Goal: Task Accomplishment & Management: Manage account settings

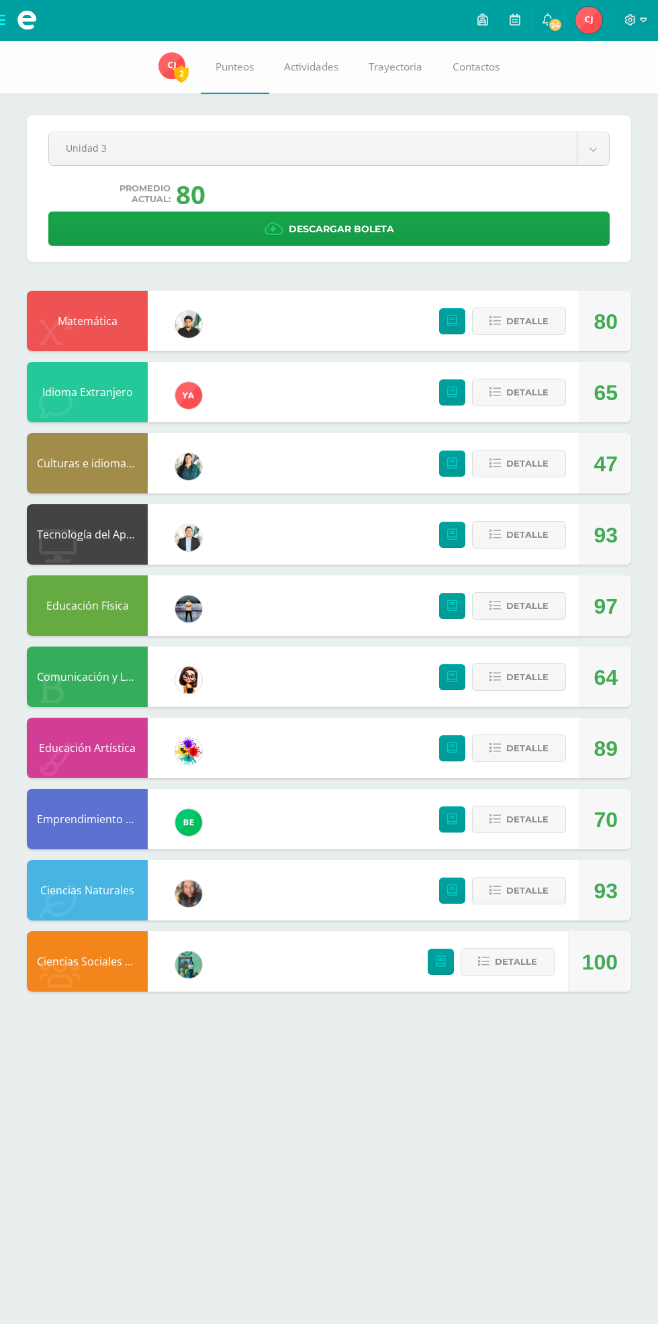
click at [596, 817] on div "70" at bounding box center [605, 820] width 24 height 60
click at [615, 982] on div "100" at bounding box center [600, 962] width 36 height 60
click at [526, 973] on span "Detalle" at bounding box center [516, 961] width 42 height 25
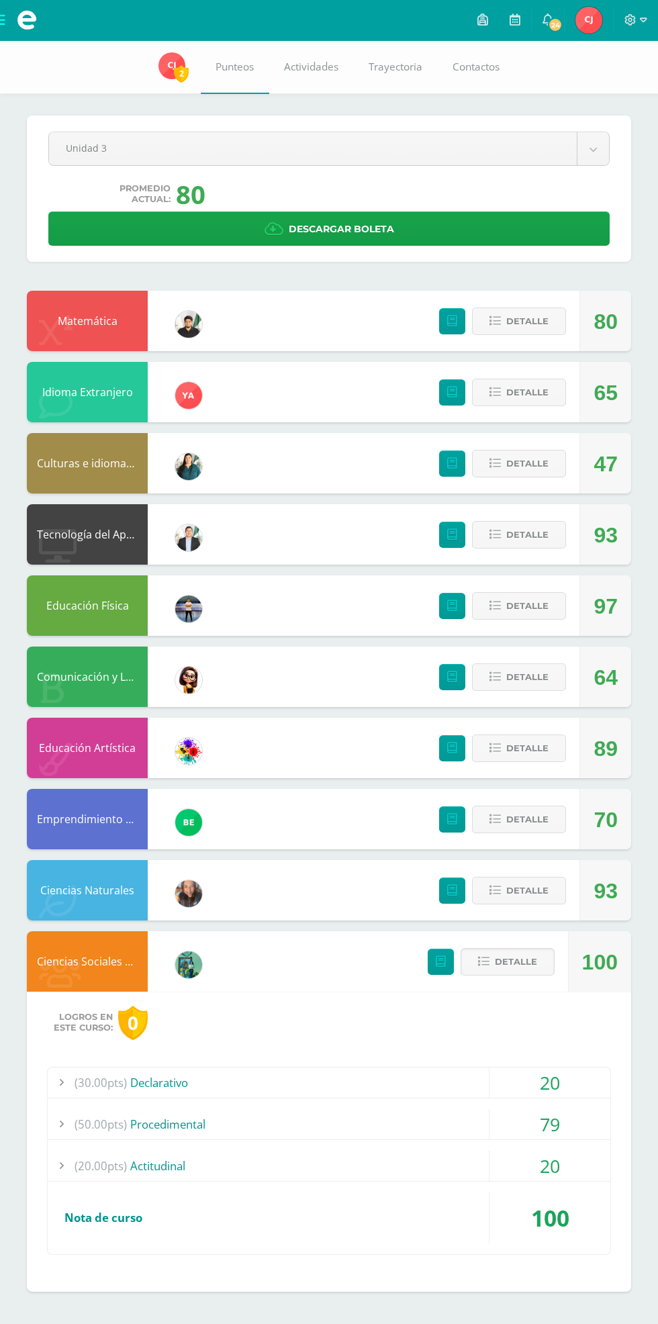
click at [602, 1159] on div "20" at bounding box center [549, 1166] width 121 height 30
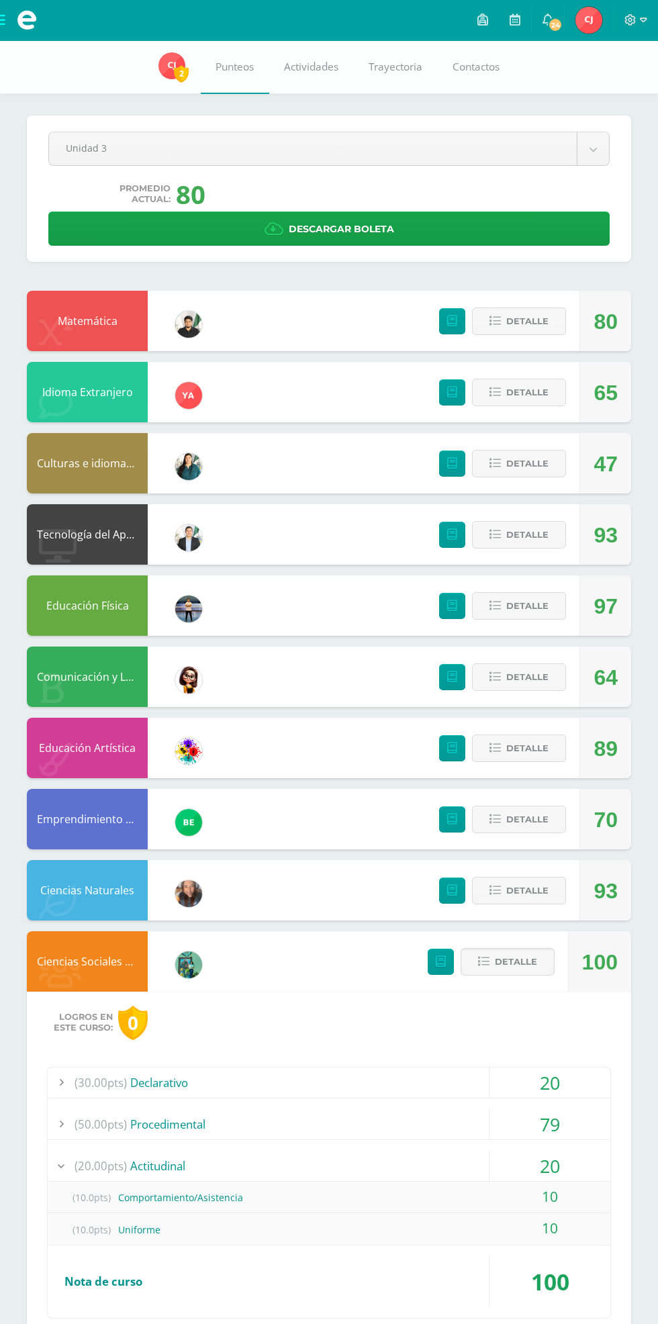
click at [562, 1170] on div "20" at bounding box center [549, 1166] width 121 height 30
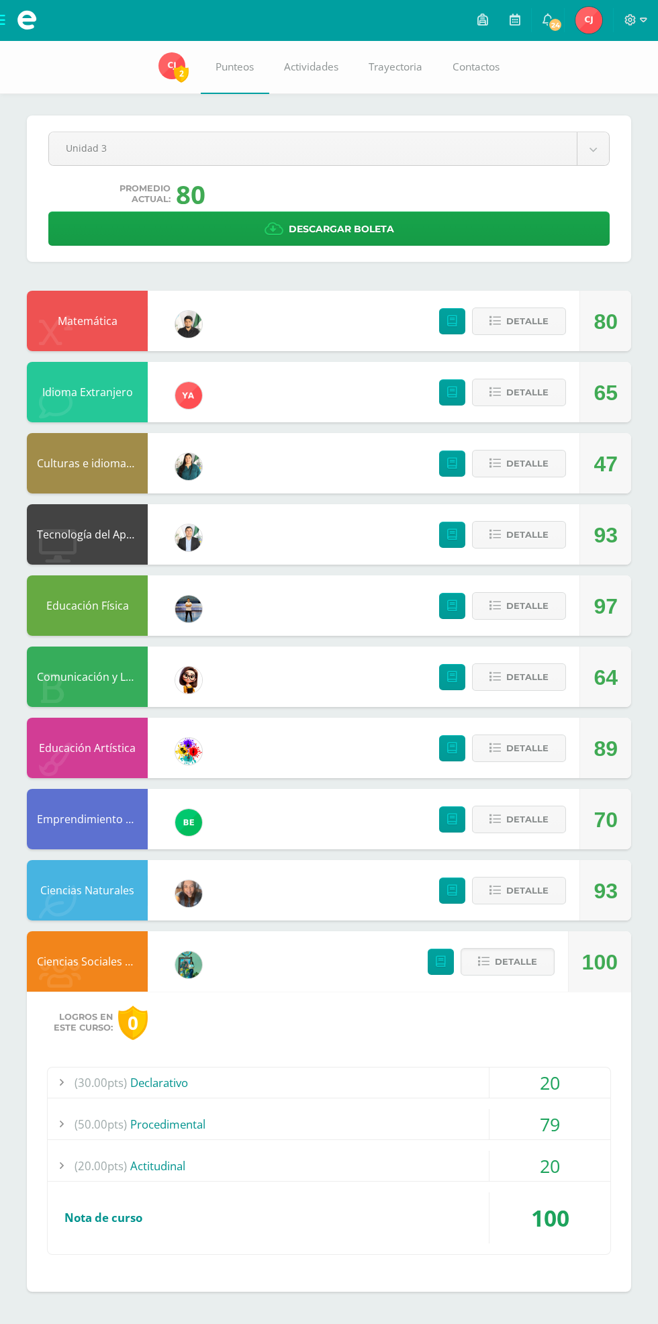
click at [516, 962] on span "Detalle" at bounding box center [516, 961] width 42 height 25
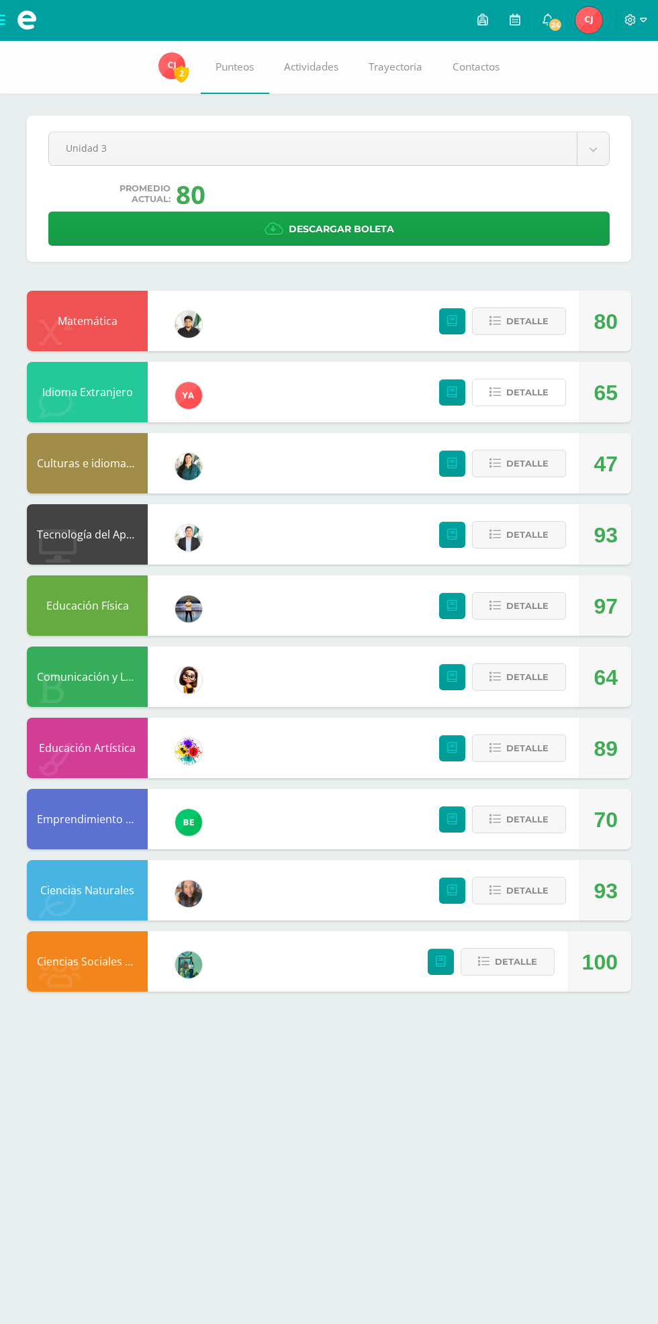
click at [521, 395] on span "Detalle" at bounding box center [527, 392] width 42 height 25
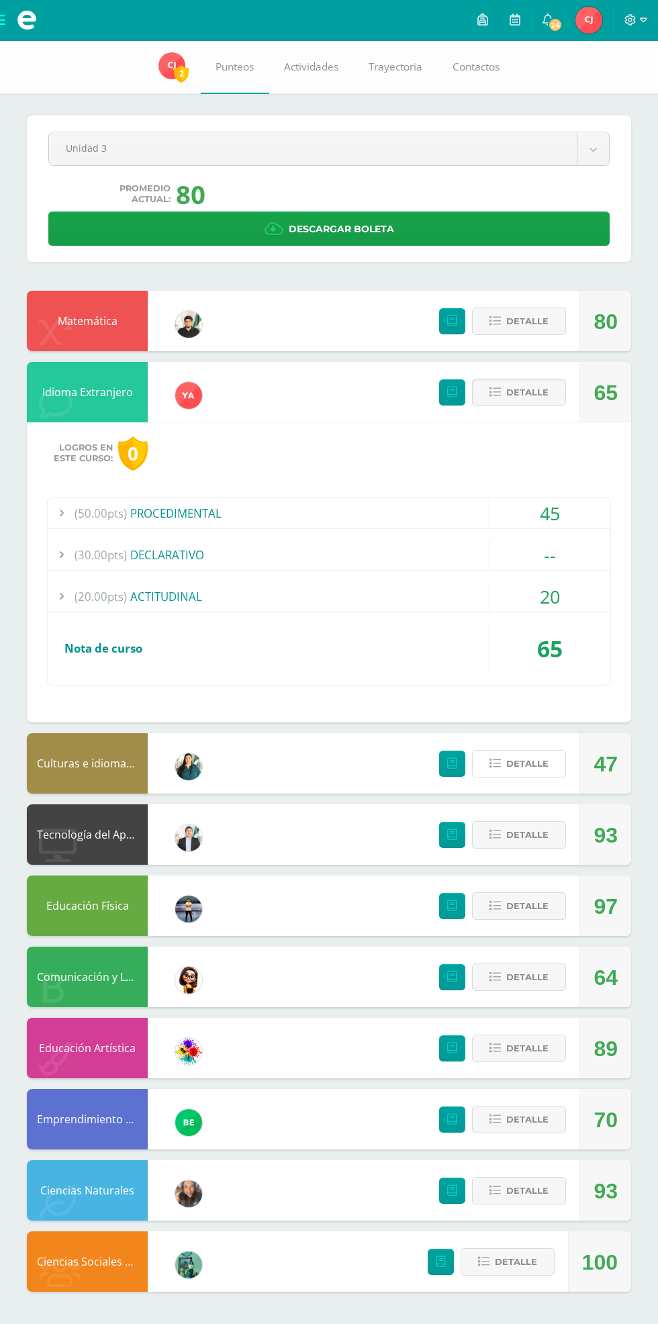
click at [515, 767] on span "Detalle" at bounding box center [527, 763] width 42 height 25
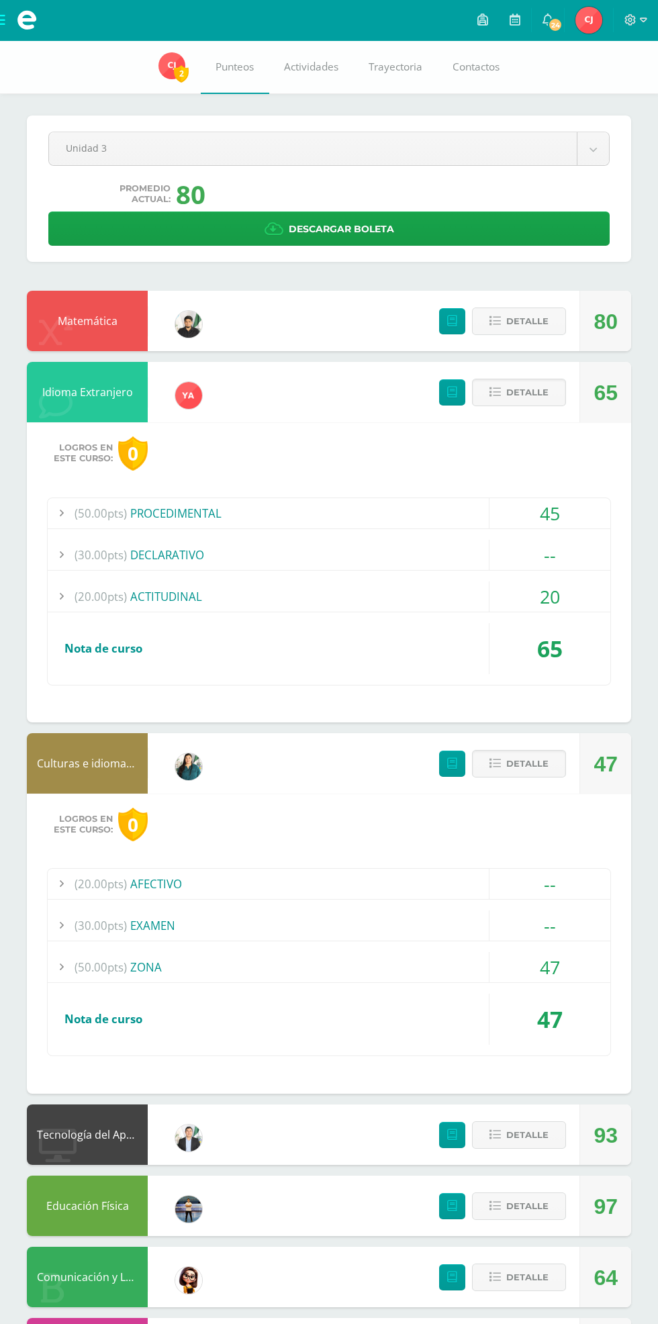
click at [563, 757] on button "Detalle" at bounding box center [519, 764] width 94 height 28
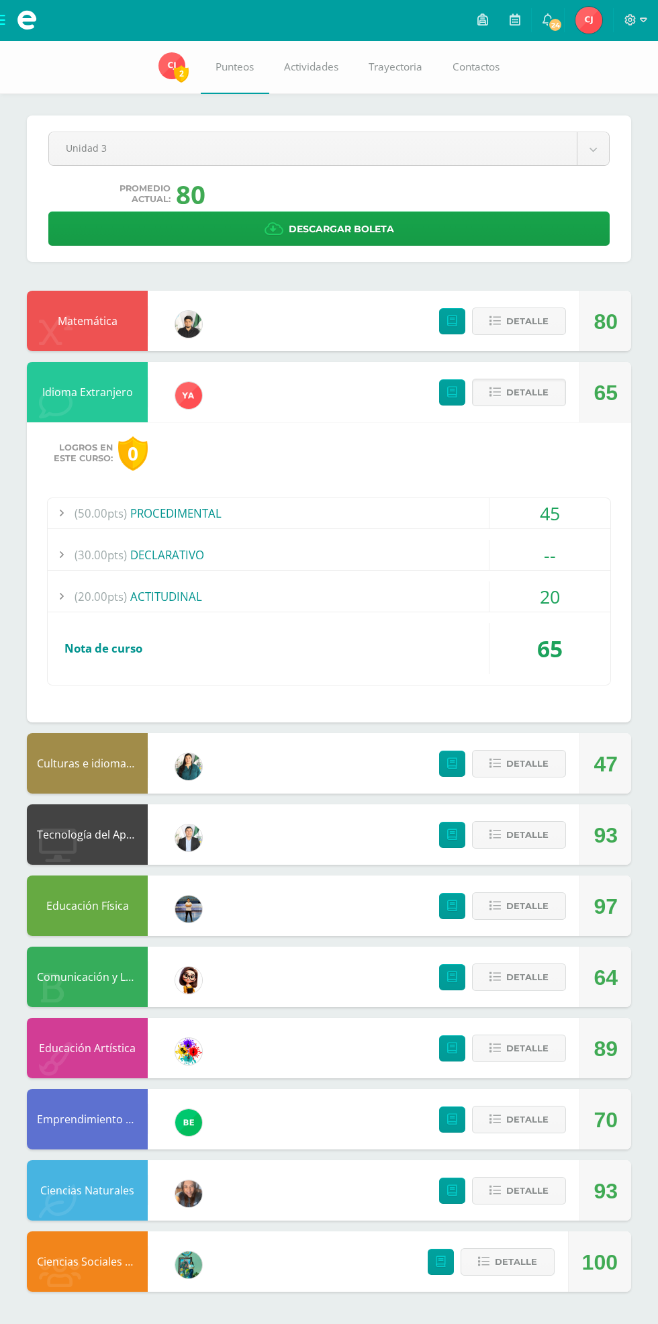
click at [509, 406] on button "Detalle" at bounding box center [519, 393] width 94 height 28
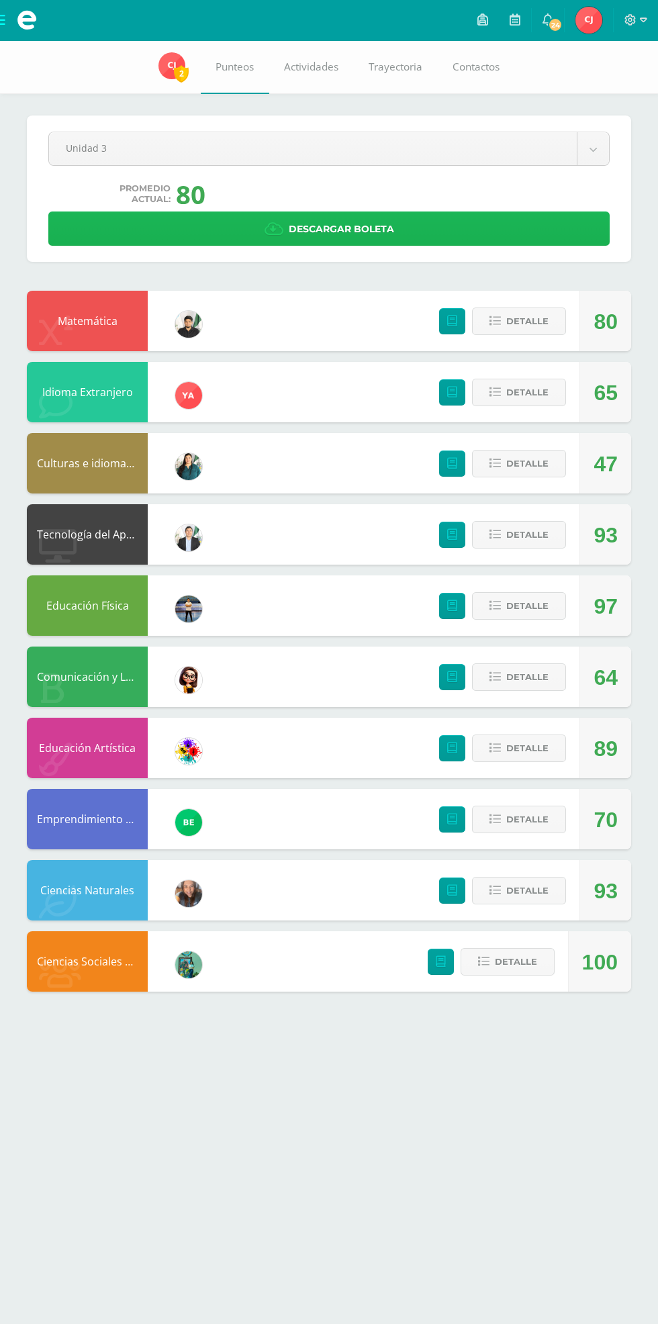
click at [559, 216] on link "Descargar boleta" at bounding box center [328, 228] width 561 height 34
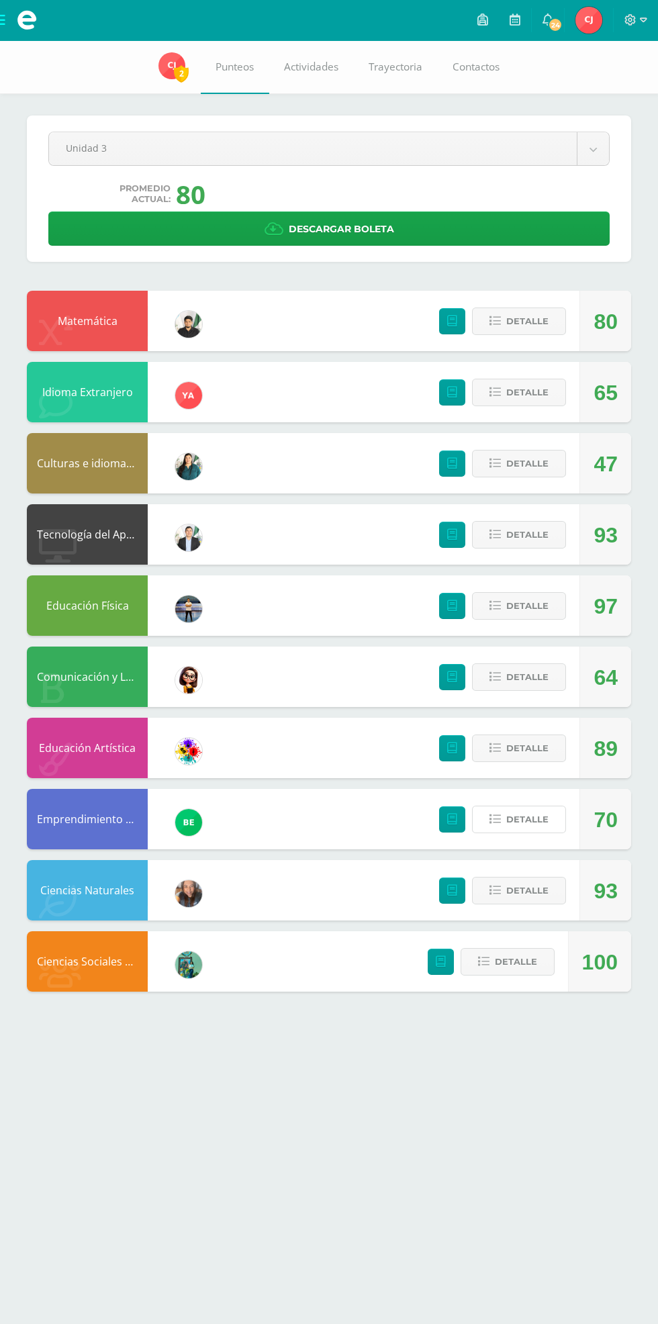
click at [515, 832] on span "Detalle" at bounding box center [527, 819] width 42 height 25
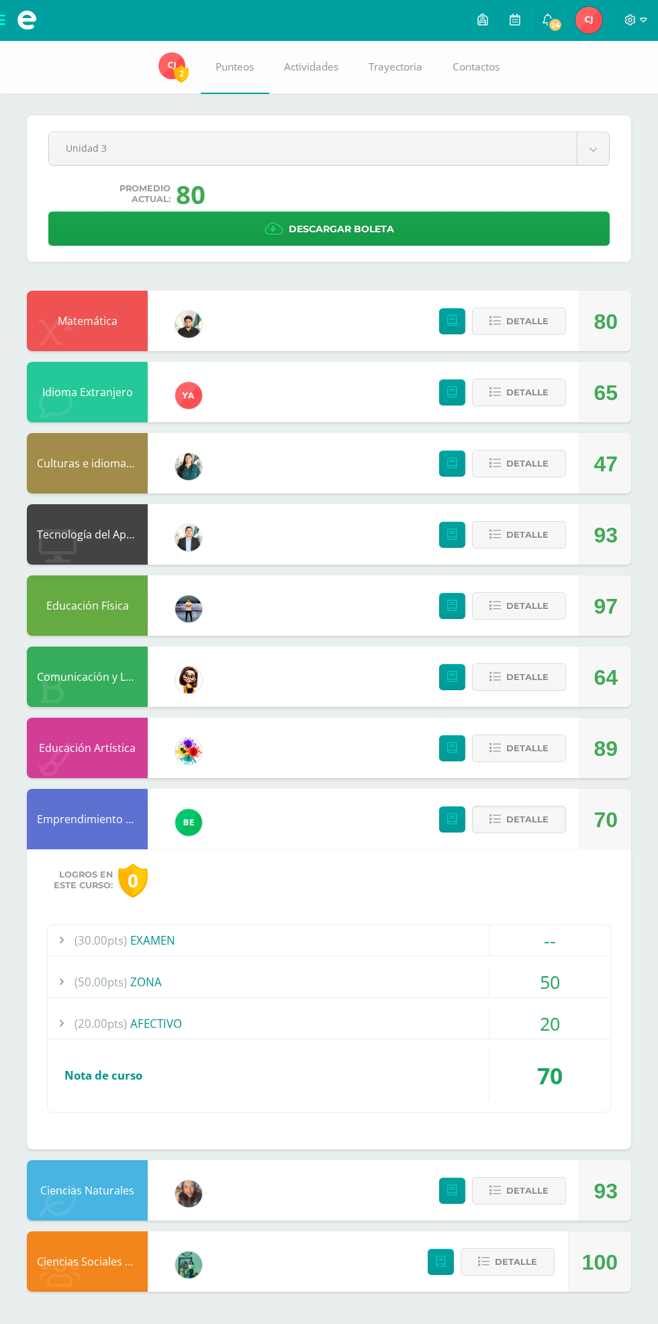
click at [515, 832] on span "Detalle" at bounding box center [527, 819] width 42 height 25
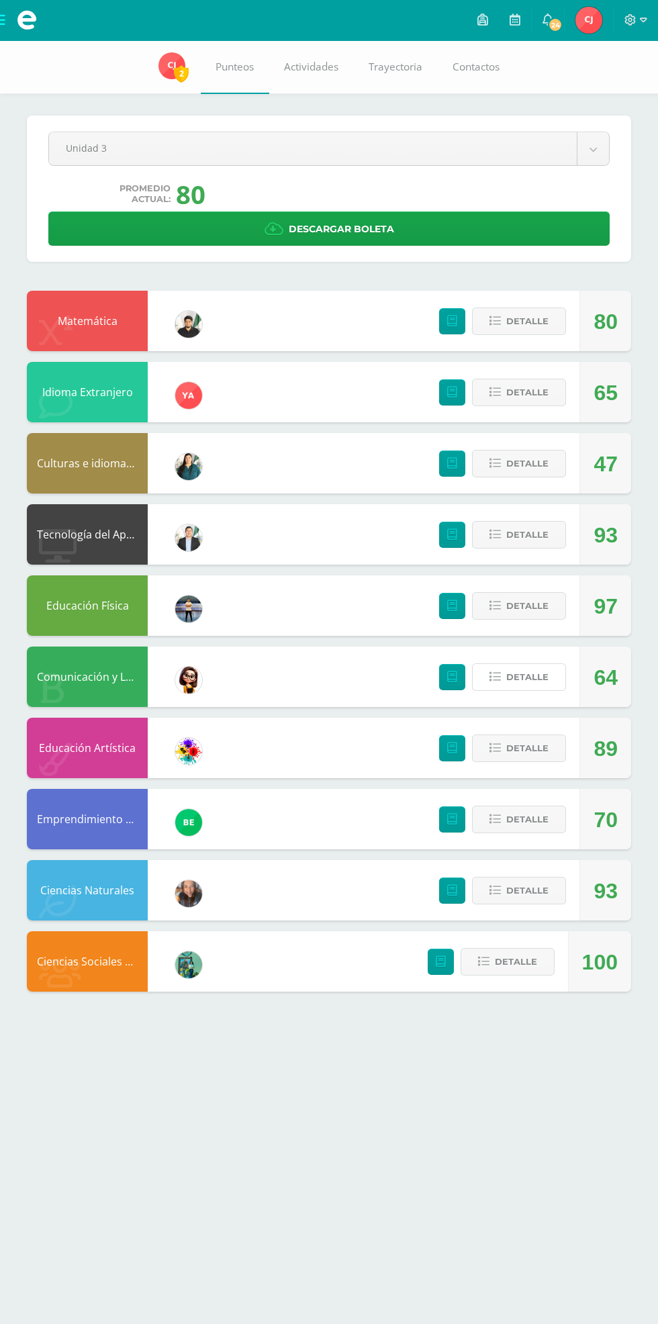
click at [524, 677] on span "Detalle" at bounding box center [527, 677] width 42 height 25
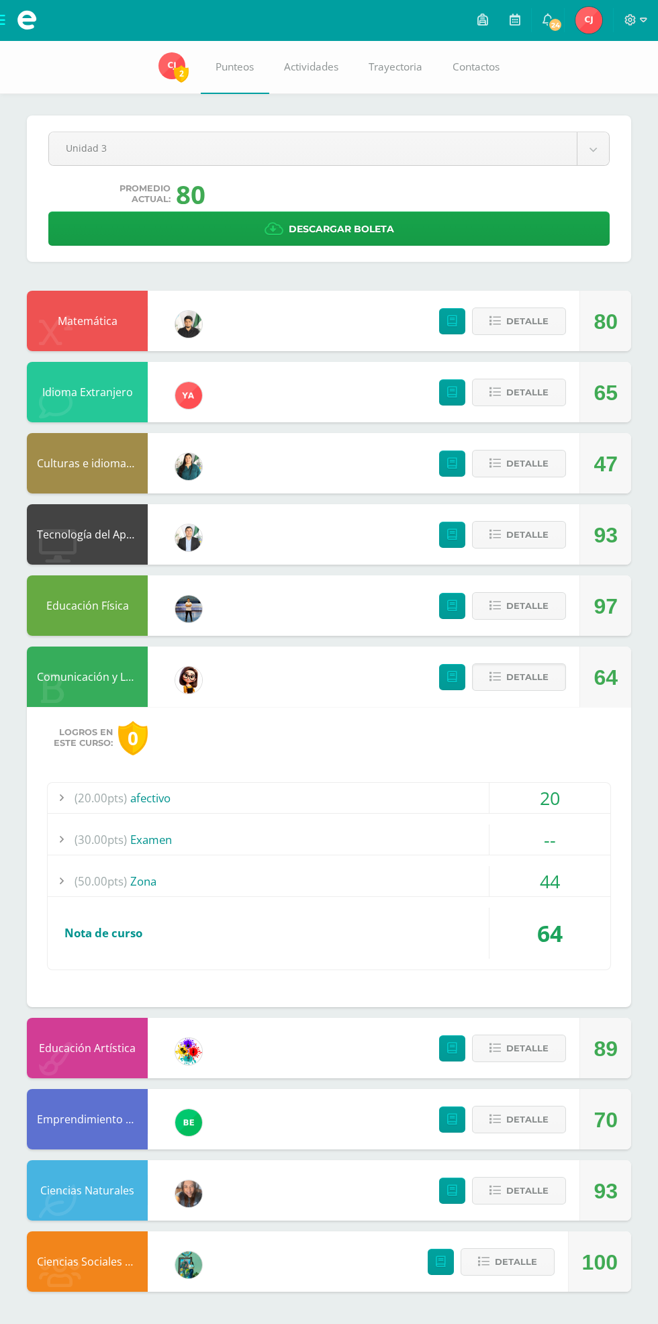
click at [349, 847] on div "(30.00pts) Examen" at bounding box center [329, 839] width 563 height 30
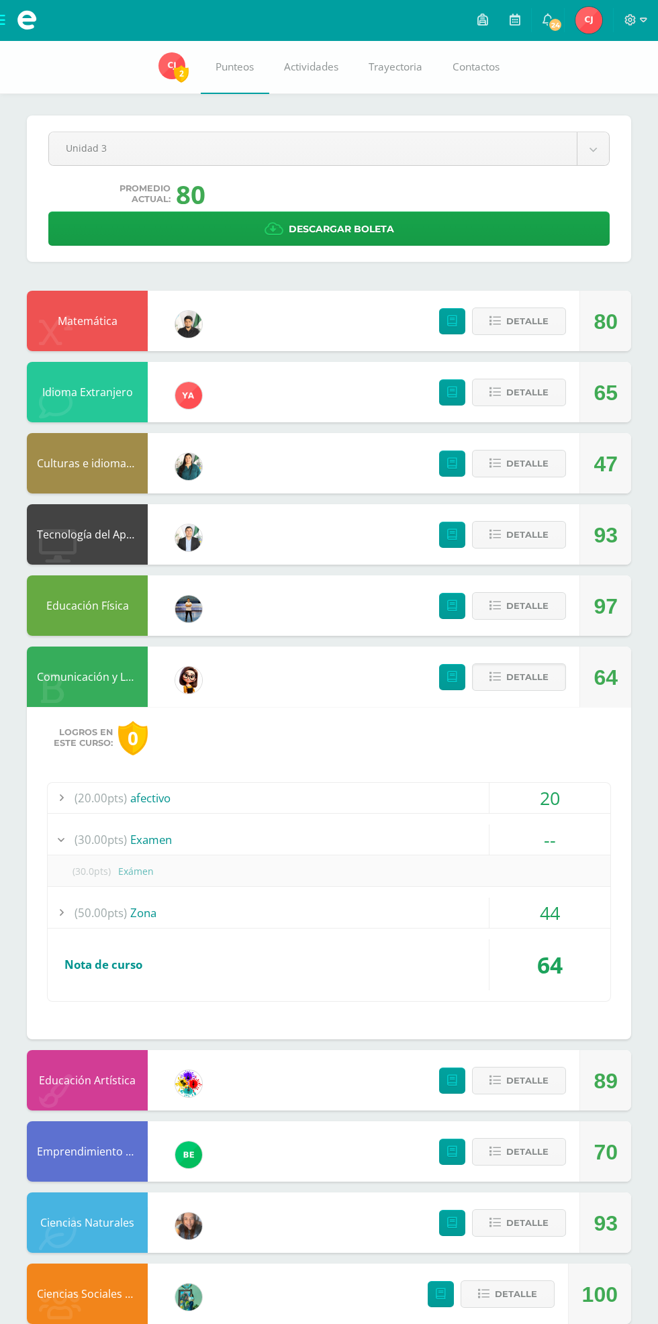
click at [522, 679] on span "Detalle" at bounding box center [527, 677] width 42 height 25
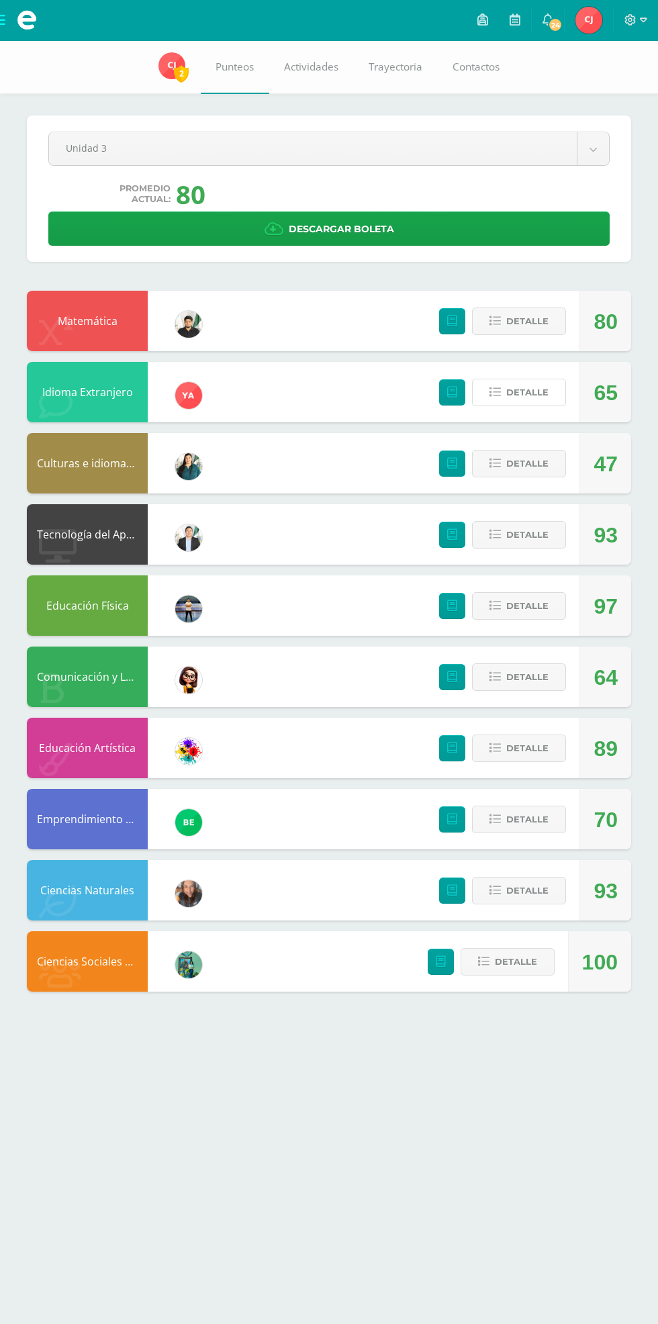
click at [504, 392] on button "Detalle" at bounding box center [519, 393] width 94 height 28
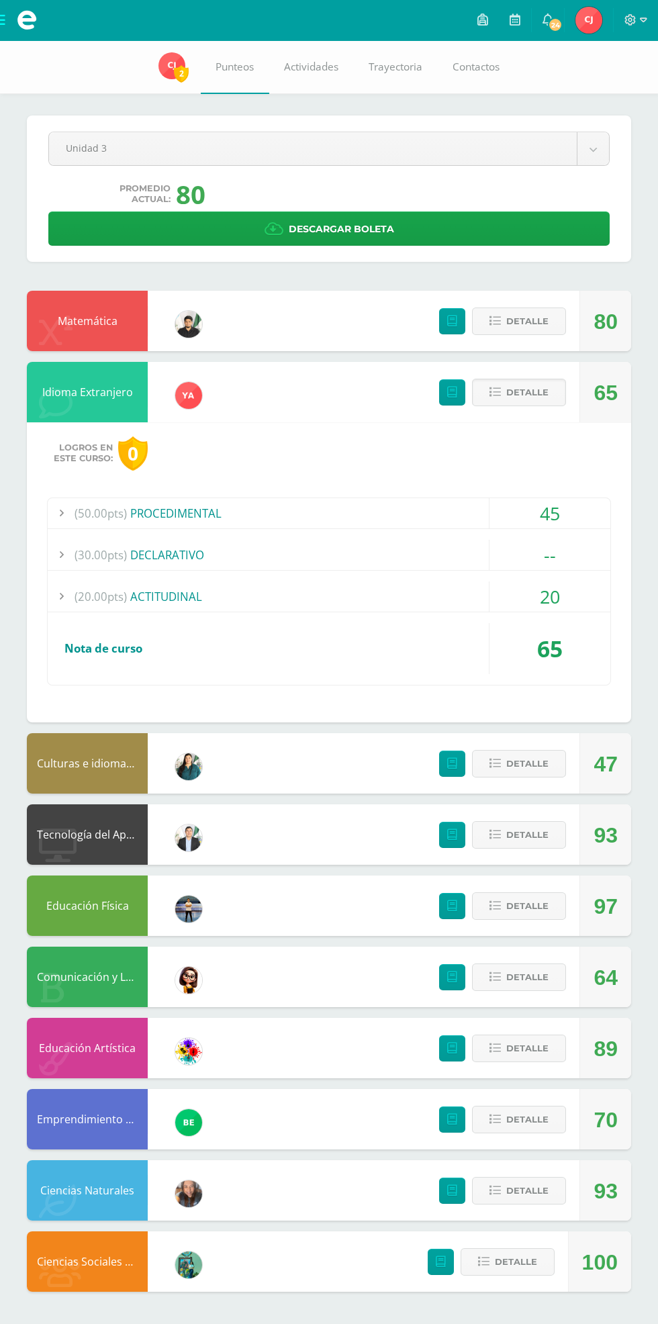
click at [504, 392] on button "Detalle" at bounding box center [519, 393] width 94 height 28
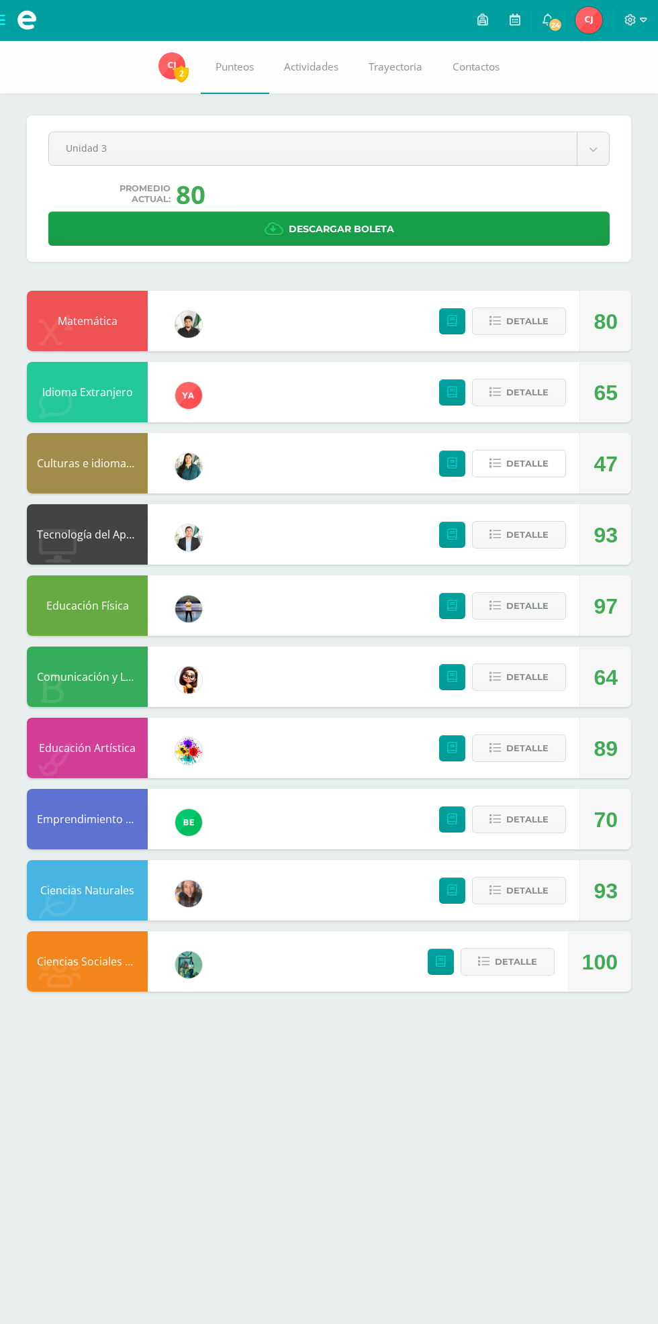
click at [542, 461] on span "Detalle" at bounding box center [527, 463] width 42 height 25
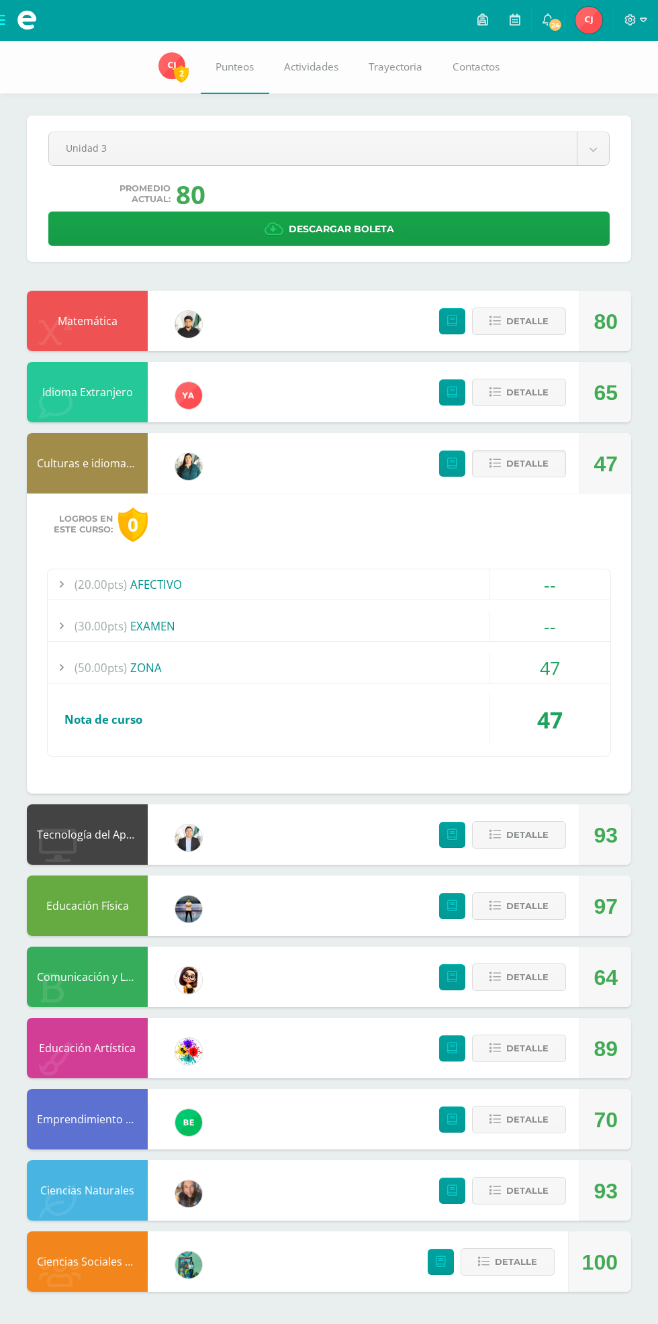
click at [555, 666] on div "47" at bounding box center [549, 668] width 121 height 30
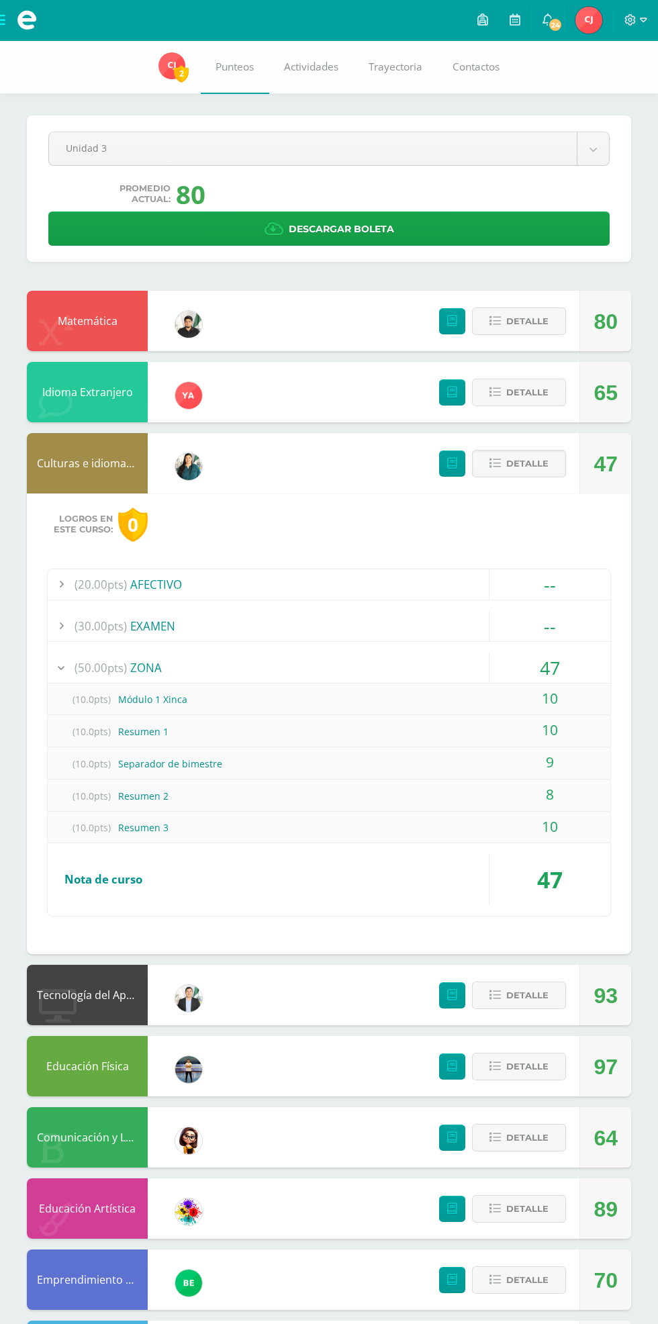
click at [569, 659] on div "47" at bounding box center [549, 668] width 121 height 30
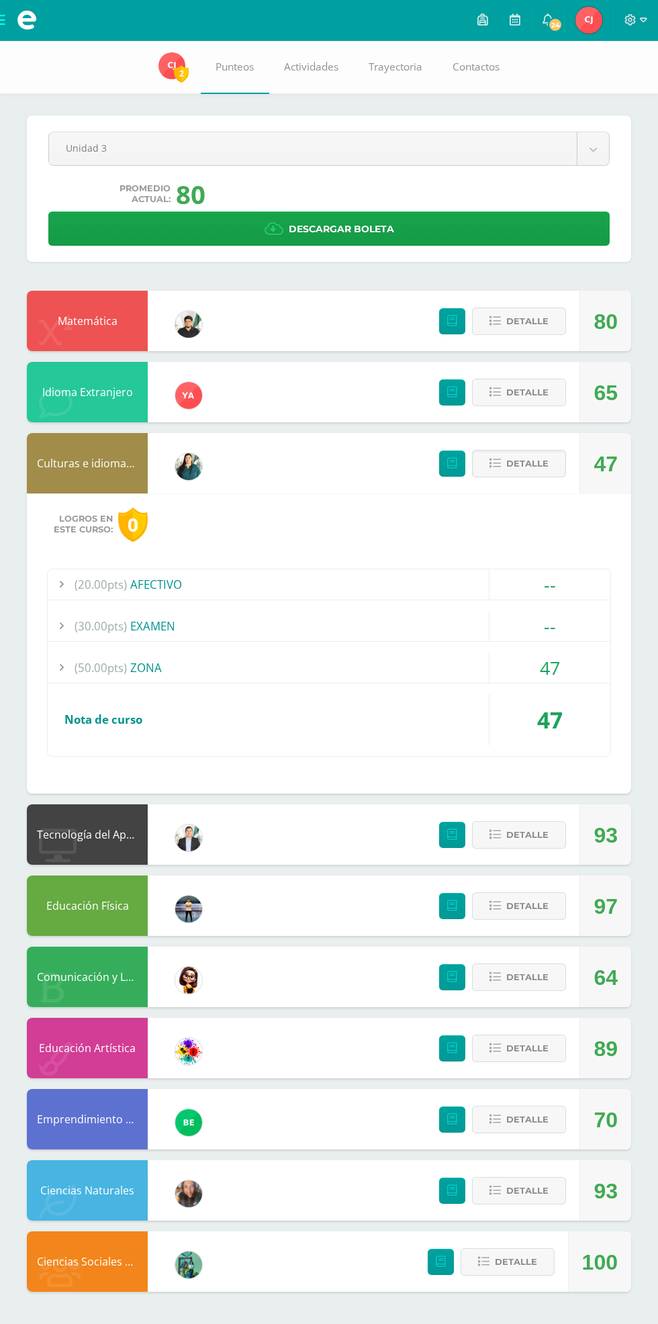
click at [521, 461] on span "Detalle" at bounding box center [527, 463] width 42 height 25
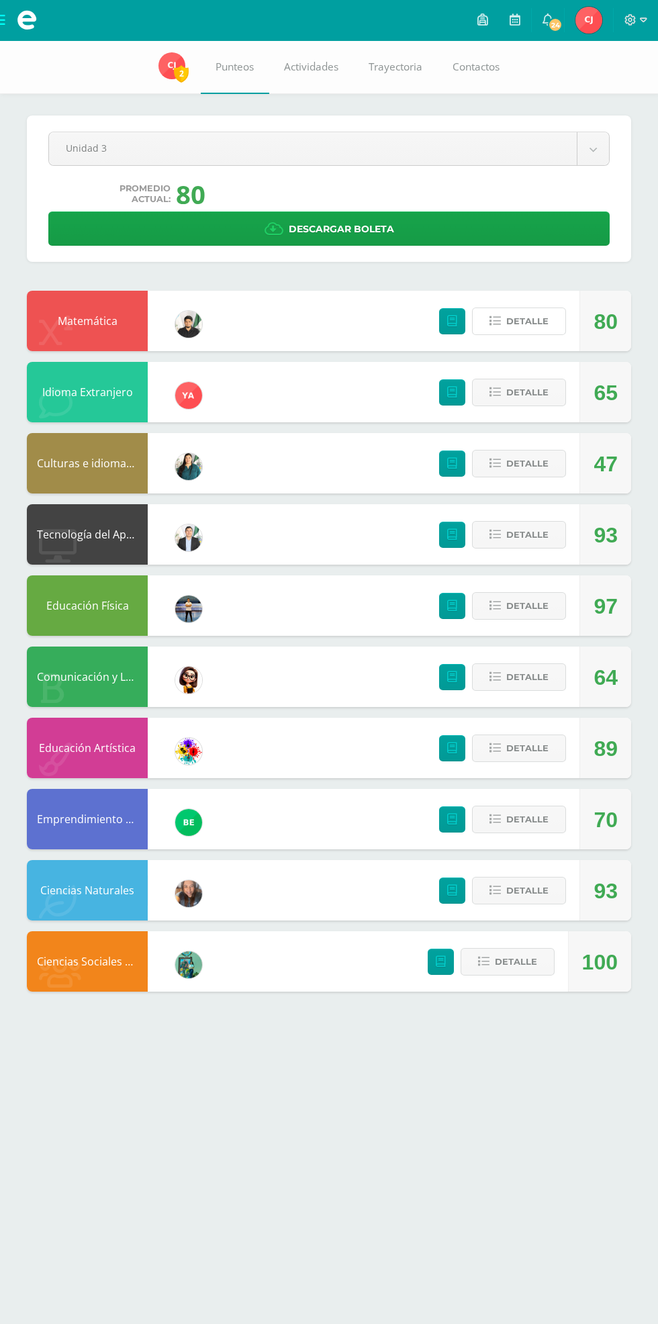
click at [524, 319] on span "Detalle" at bounding box center [527, 321] width 42 height 25
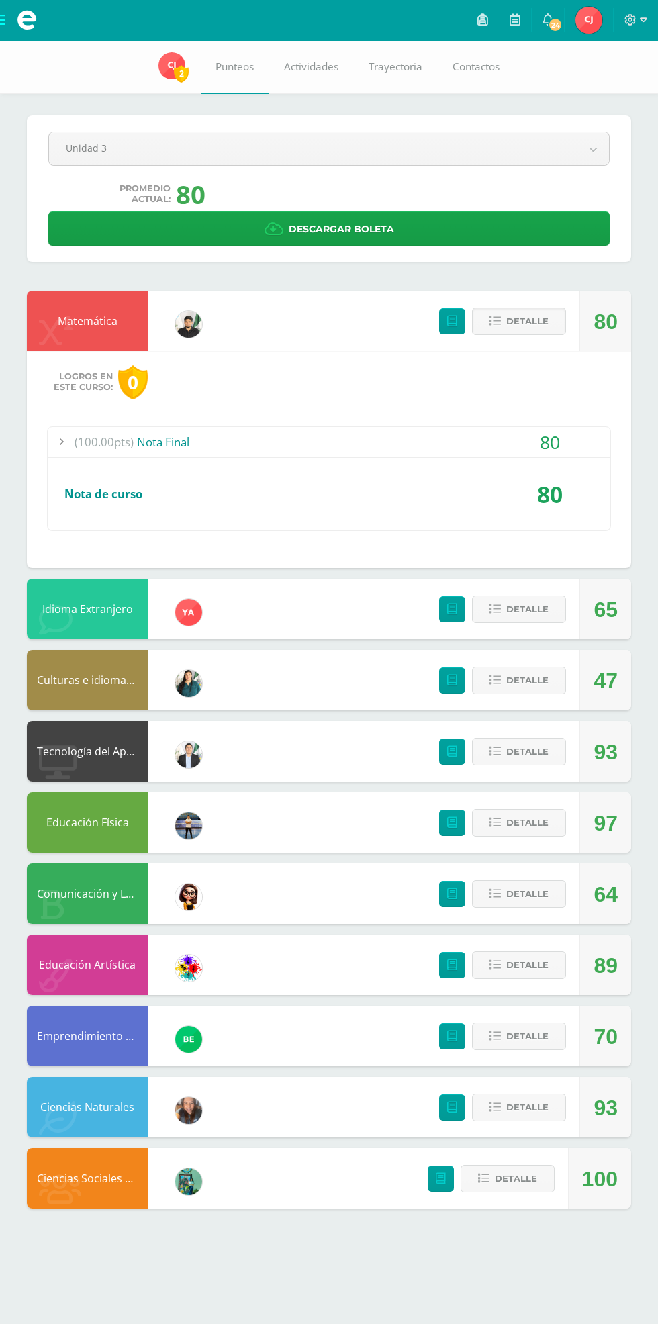
click at [524, 319] on span "Detalle" at bounding box center [527, 321] width 42 height 25
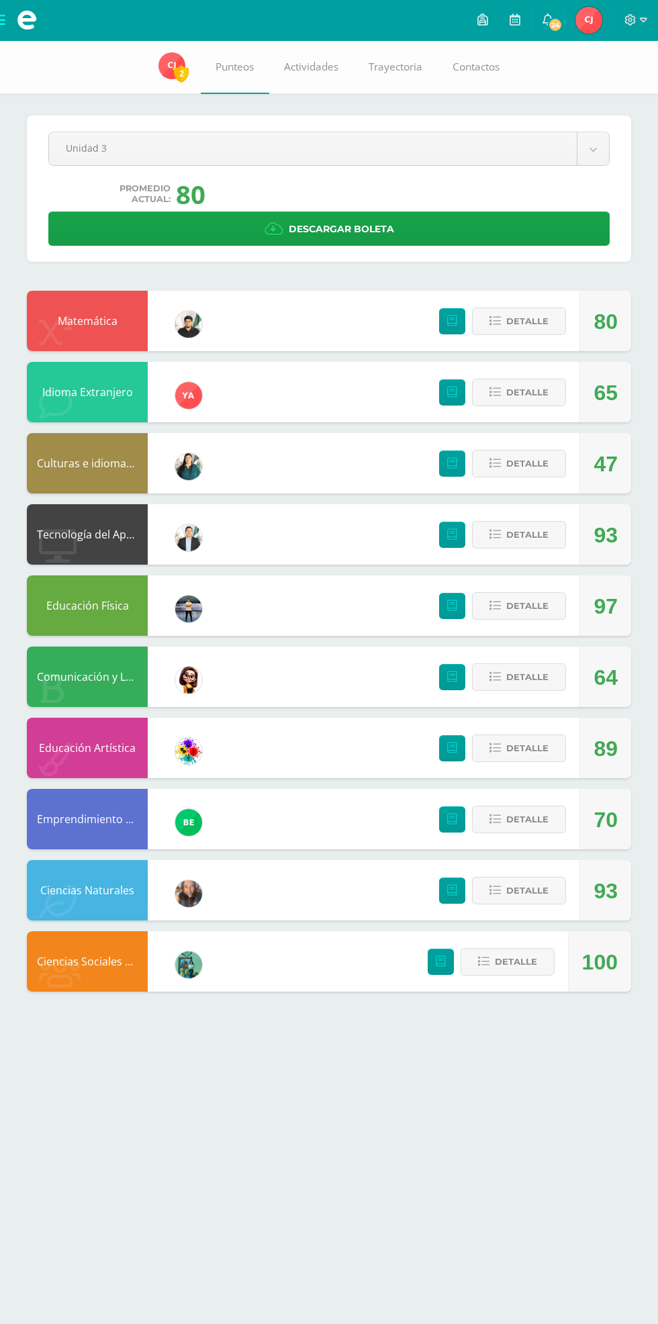
click at [574, 153] on body "Mis cursos Archivos Cerrar panel Ciencias Naturales Primero Básicos Plan Diario…" at bounding box center [329, 509] width 658 height 1018
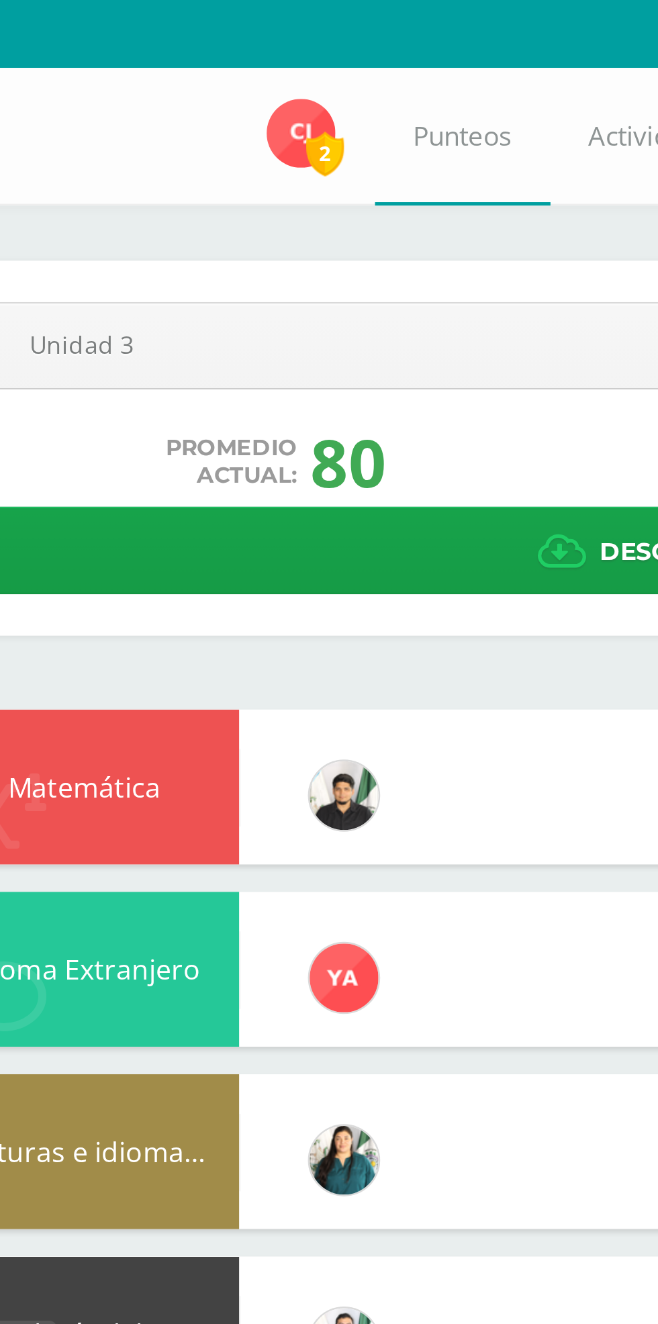
click at [258, 150] on body "Mis cursos Archivos Cerrar panel Ciencias Naturales Primero Básicos Plan Diario…" at bounding box center [329, 509] width 658 height 1018
